Goal: Task Accomplishment & Management: Manage account settings

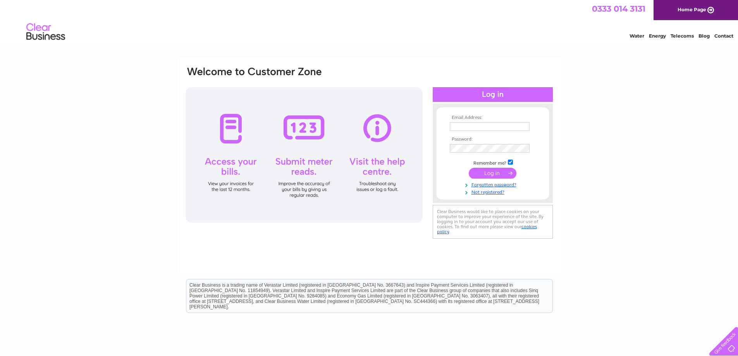
type input "[EMAIL_ADDRESS][DOMAIN_NAME]"
click at [589, 145] on div "Email Address: parflooringacc@outlook.com Password:" at bounding box center [369, 232] width 738 height 349
click at [616, 146] on div "Email Address: parflooringacc@outlook.com Password:" at bounding box center [369, 232] width 738 height 349
click at [491, 171] on input "submit" at bounding box center [493, 173] width 48 height 11
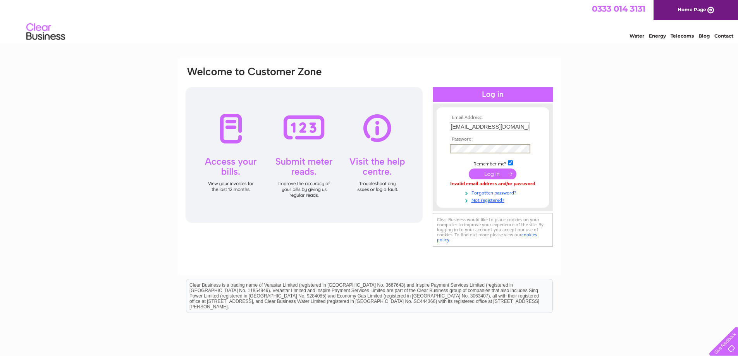
click at [492, 173] on input "submit" at bounding box center [493, 173] width 48 height 11
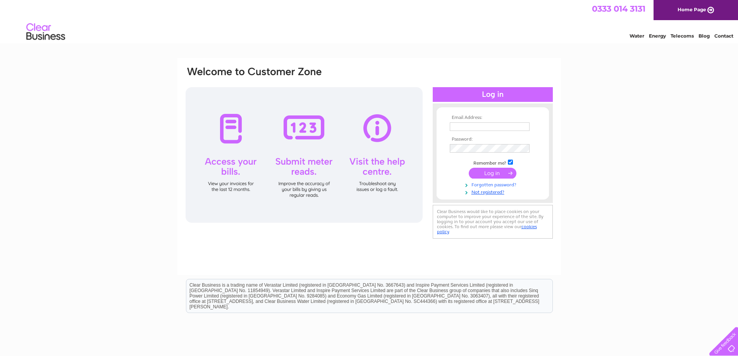
type input "[EMAIL_ADDRESS][DOMAIN_NAME]"
click at [488, 183] on link "Forgotten password?" at bounding box center [494, 183] width 88 height 7
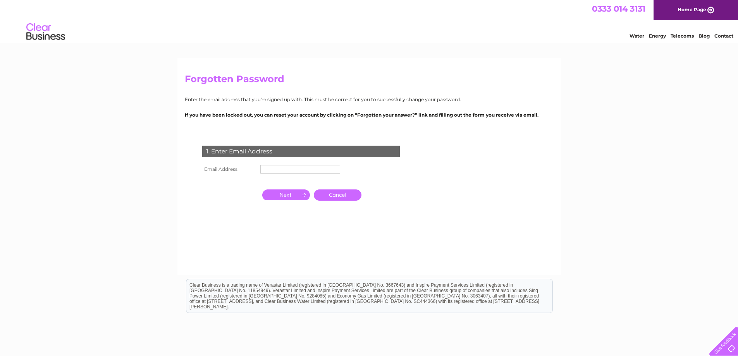
type input "parflooringacc@outlook.com"
click at [289, 193] on input "button" at bounding box center [286, 194] width 48 height 11
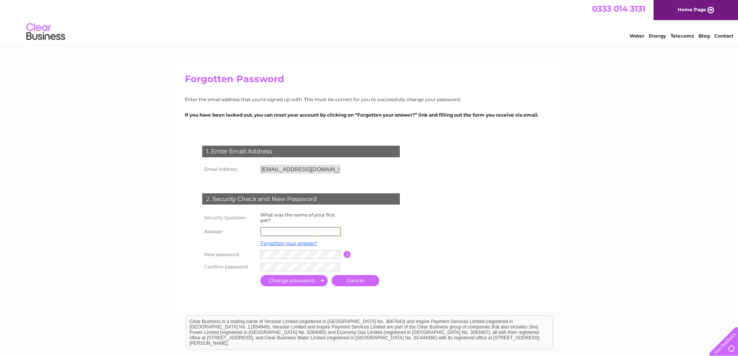
click at [271, 230] on input "text" at bounding box center [300, 231] width 81 height 9
type input "misty"
click at [346, 254] on input "button" at bounding box center [347, 253] width 7 height 7
click at [412, 249] on td "Password must be at least 6 characters long" at bounding box center [382, 253] width 62 height 13
click at [227, 292] on div at bounding box center [302, 295] width 235 height 15
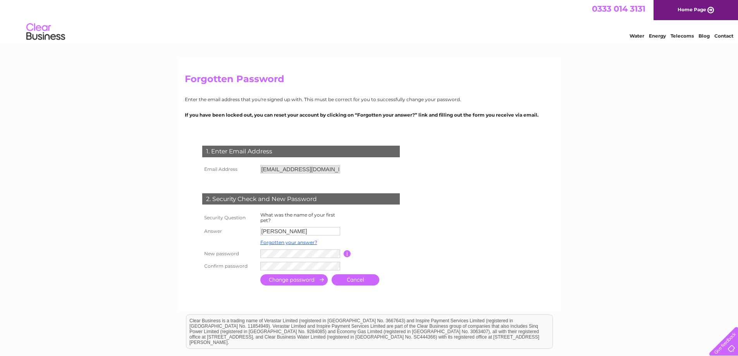
click at [287, 280] on input "submit" at bounding box center [293, 279] width 67 height 11
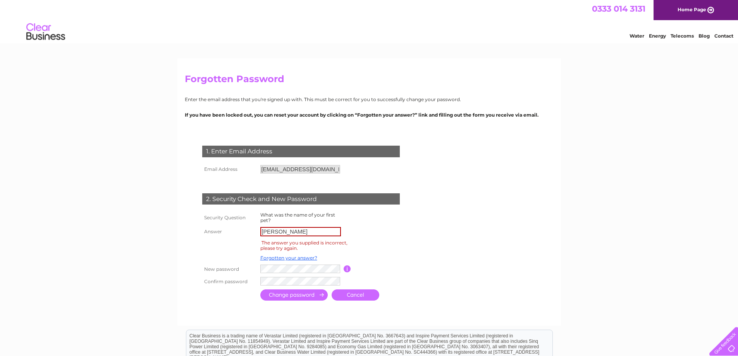
click at [280, 230] on input "[PERSON_NAME]" at bounding box center [300, 231] width 81 height 9
type input "m"
